Goal: Communication & Community: Participate in discussion

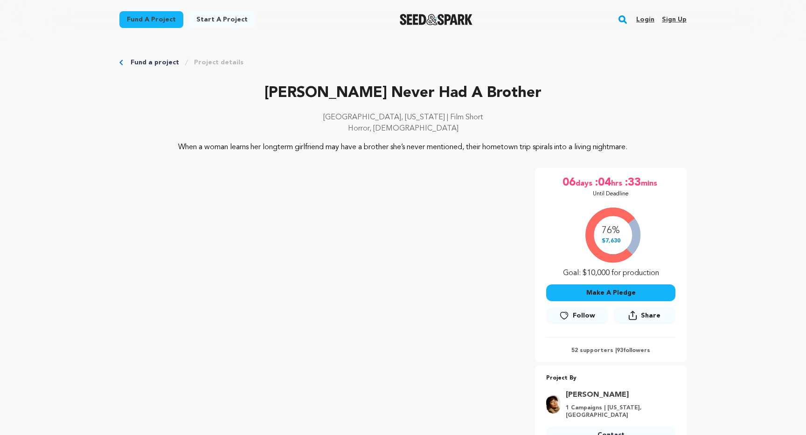
click at [645, 19] on link "Login" at bounding box center [646, 19] width 18 height 15
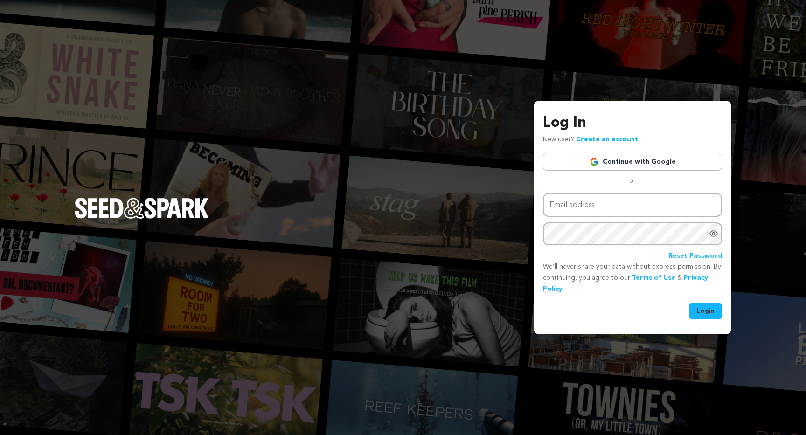
click at [637, 161] on link "Continue with Google" at bounding box center [632, 162] width 179 height 18
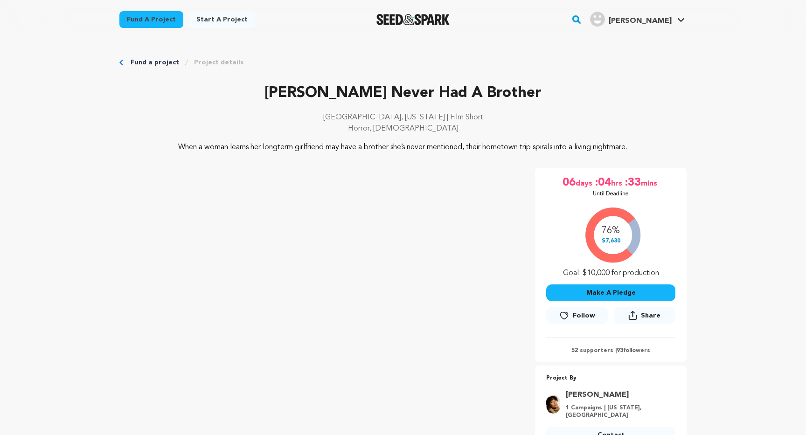
click at [568, 319] on icon at bounding box center [564, 315] width 7 height 7
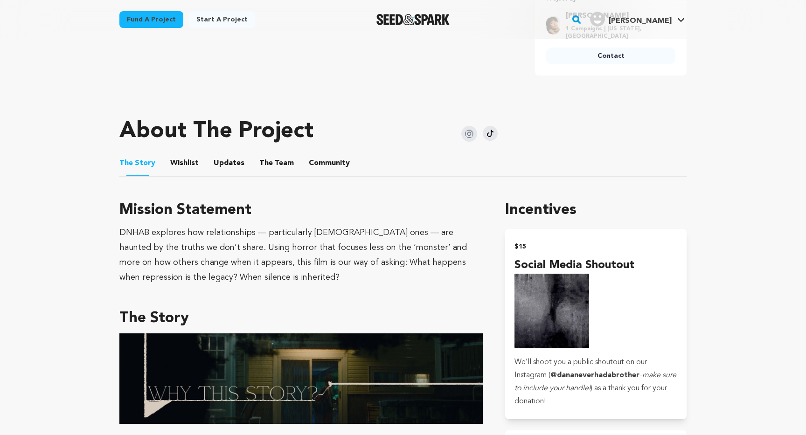
scroll to position [375, 0]
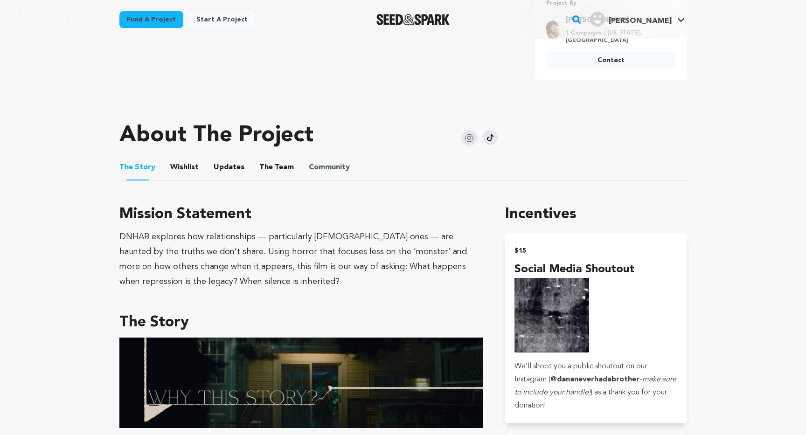
click at [309, 173] on span "Community" at bounding box center [329, 167] width 41 height 11
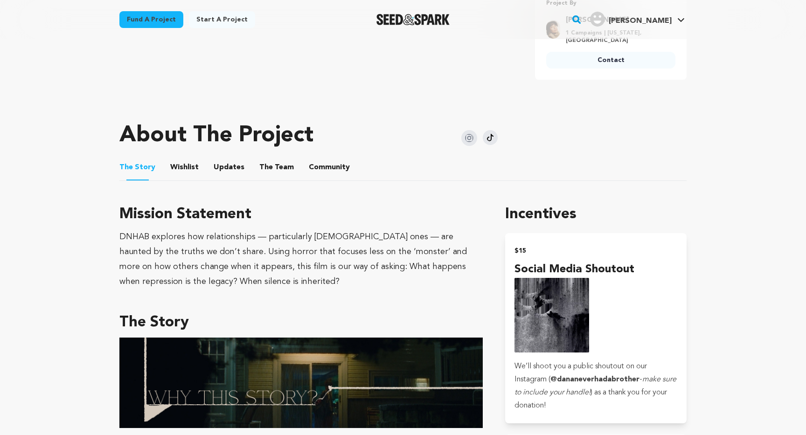
click at [318, 177] on button "Community" at bounding box center [329, 169] width 22 height 22
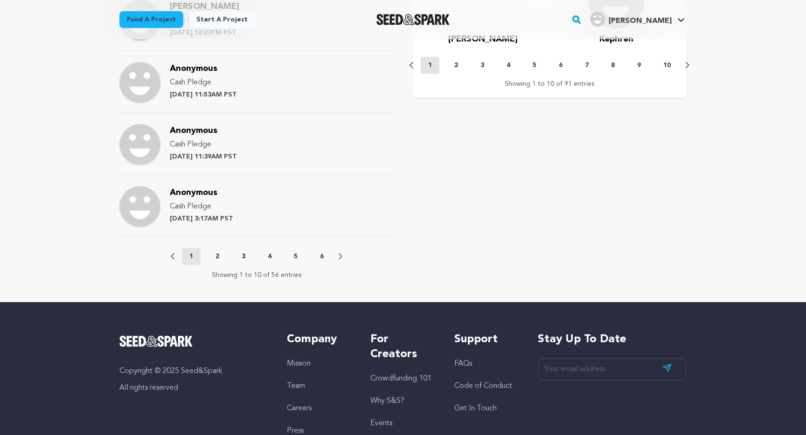
scroll to position [1020, 0]
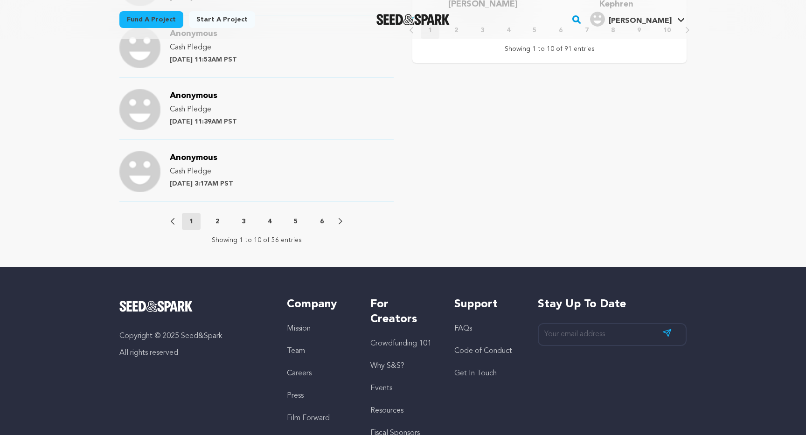
click at [216, 226] on p "2" at bounding box center [218, 221] width 4 height 9
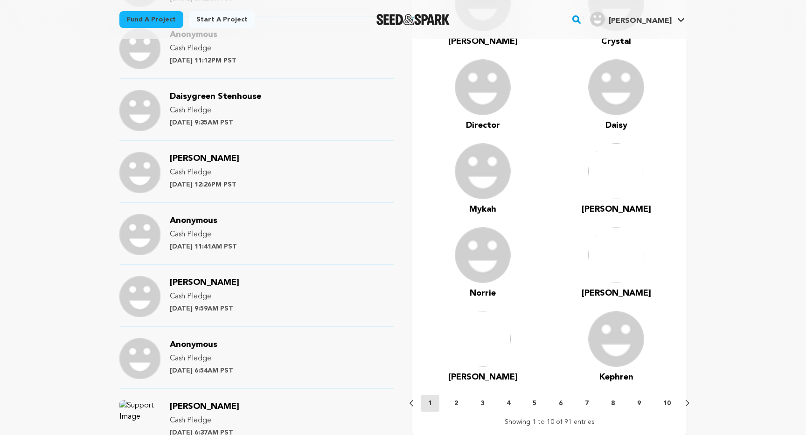
scroll to position [661, 0]
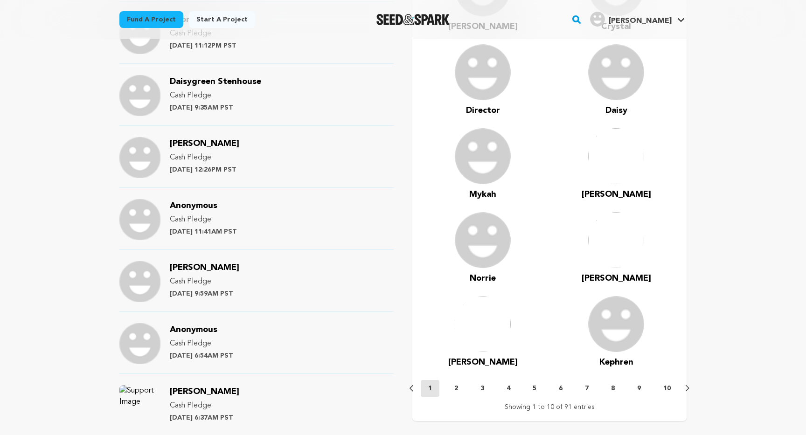
click at [686, 397] on div "Previous 1 2 3 4 5 6 7 8 9 10 Next" at bounding box center [550, 388] width 280 height 17
click at [688, 392] on icon at bounding box center [688, 388] width 4 height 7
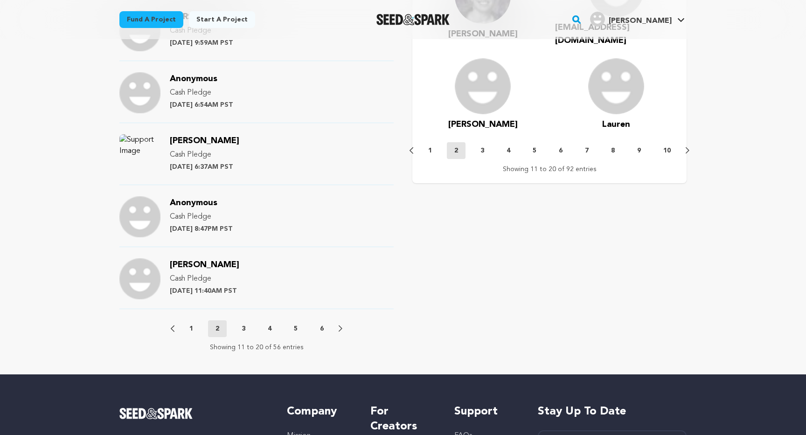
scroll to position [914, 0]
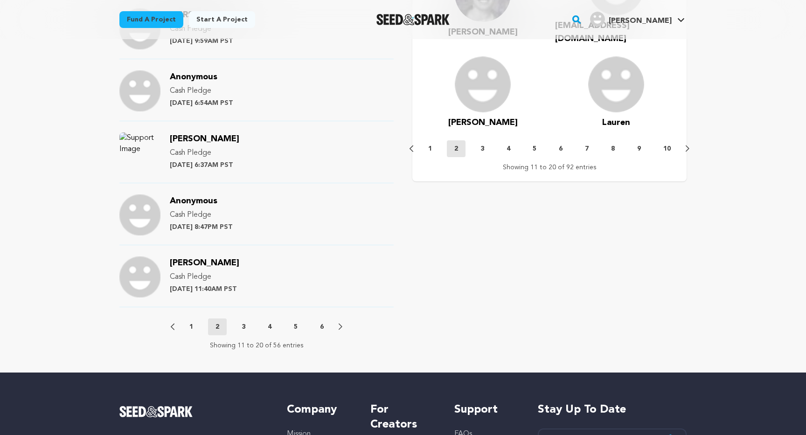
click at [245, 332] on p "3" at bounding box center [244, 327] width 4 height 9
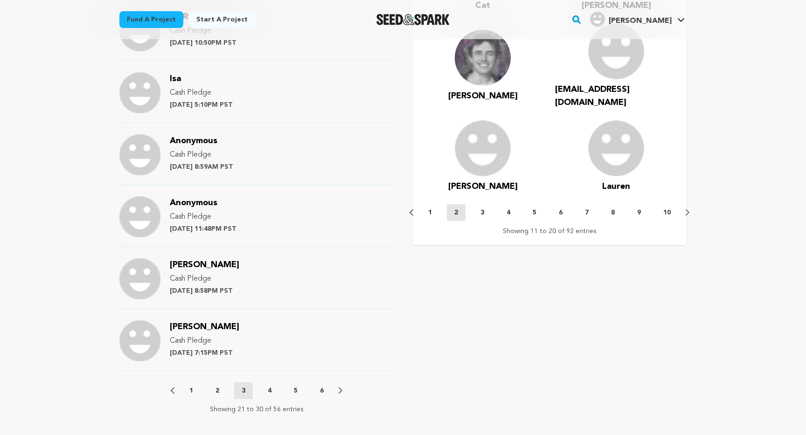
scroll to position [849, 0]
click at [267, 397] on button "4" at bounding box center [269, 391] width 19 height 9
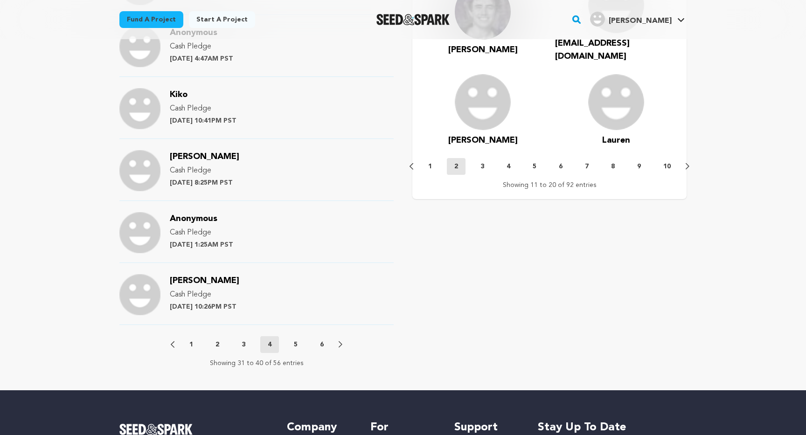
scroll to position [936, 0]
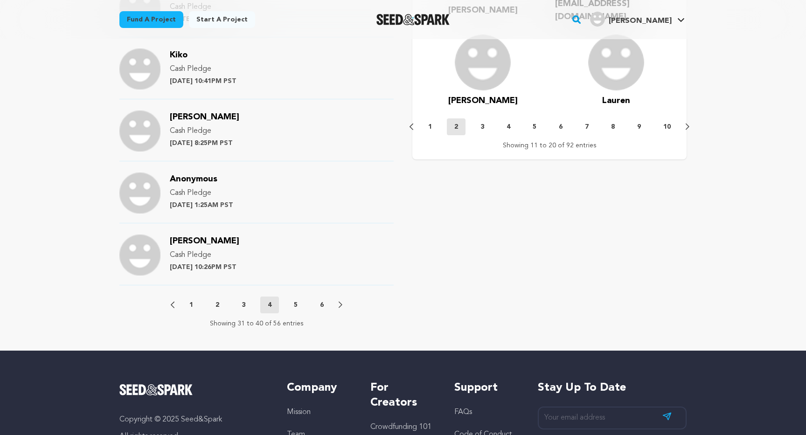
click at [298, 310] on button "5" at bounding box center [296, 305] width 19 height 9
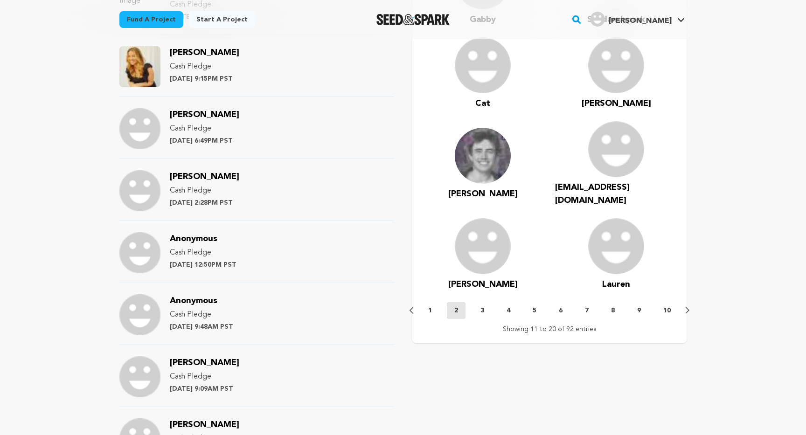
scroll to position [694, 0]
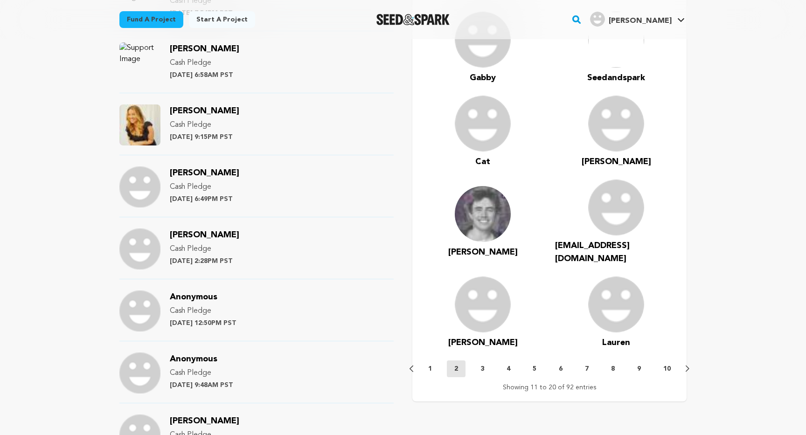
click at [460, 227] on img at bounding box center [483, 214] width 56 height 56
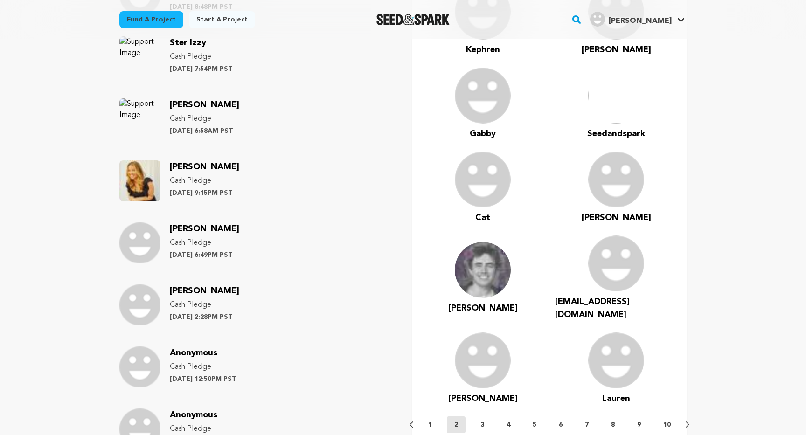
scroll to position [681, 0]
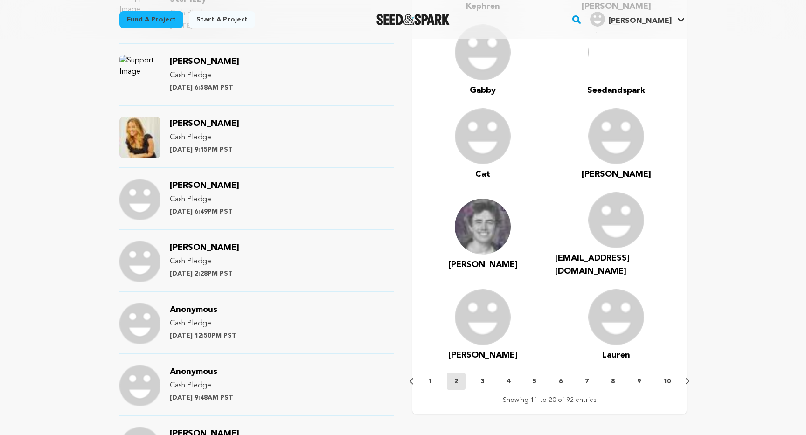
click at [688, 373] on div "Previous 1 2 3 4 5 6 7 8 9 10 Next" at bounding box center [550, 381] width 280 height 17
click at [688, 379] on icon at bounding box center [688, 382] width 4 height 6
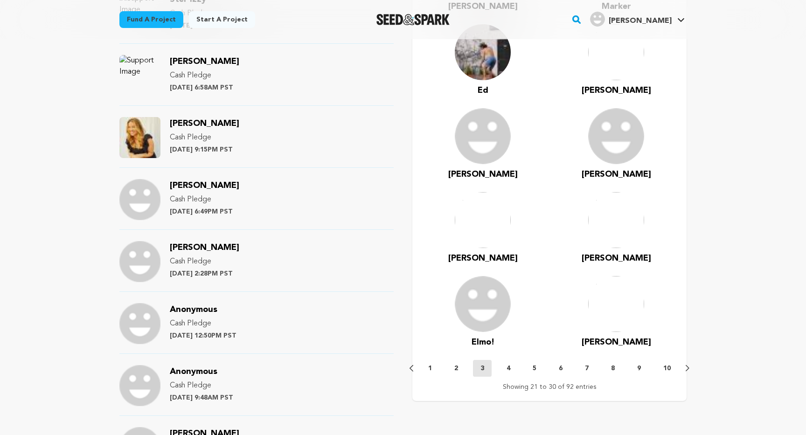
click at [688, 372] on icon at bounding box center [688, 368] width 4 height 6
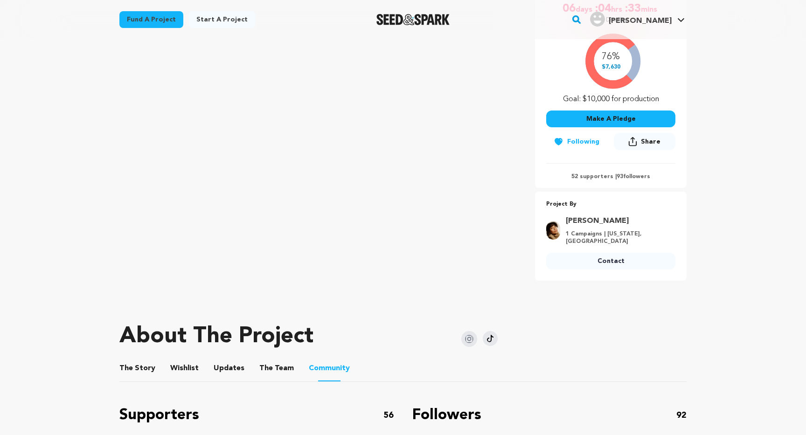
scroll to position [41, 0]
